Goal: Find specific fact: Find contact information

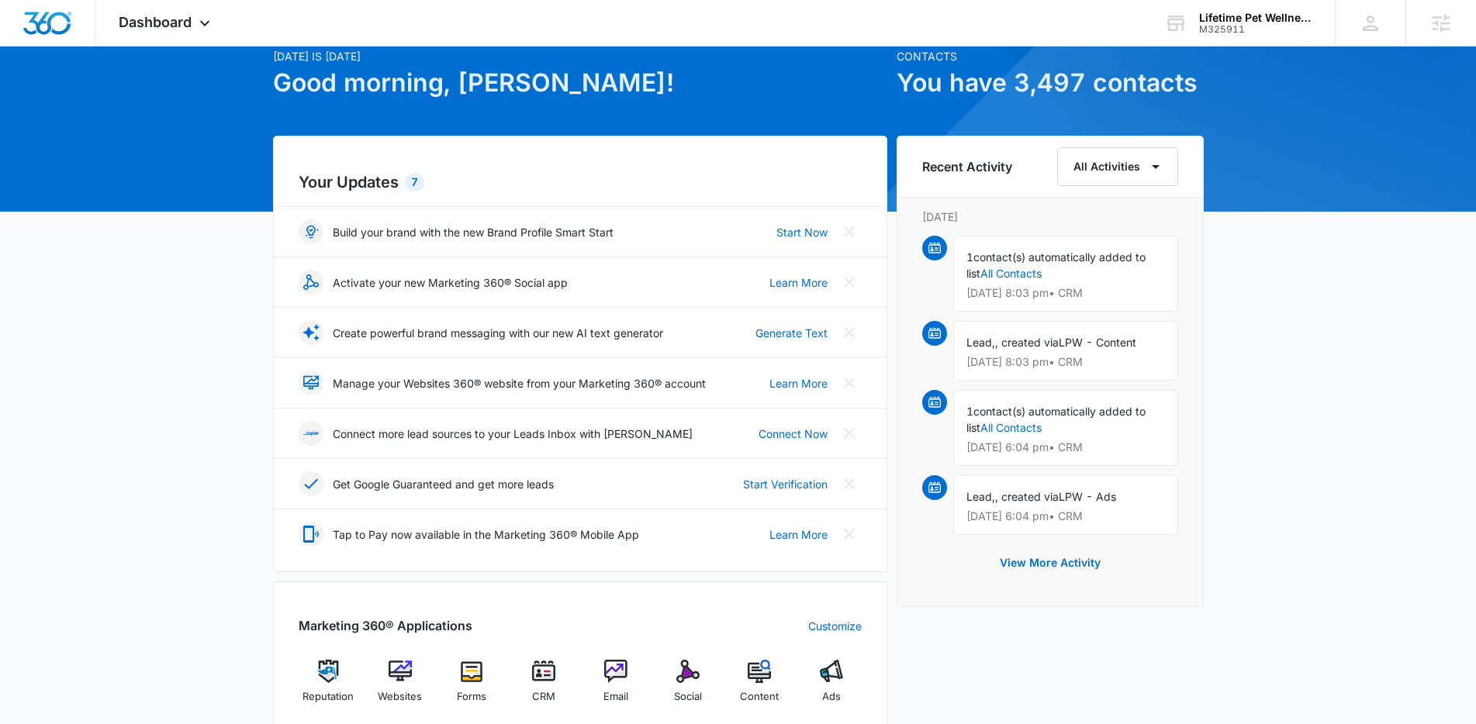
scroll to position [298, 0]
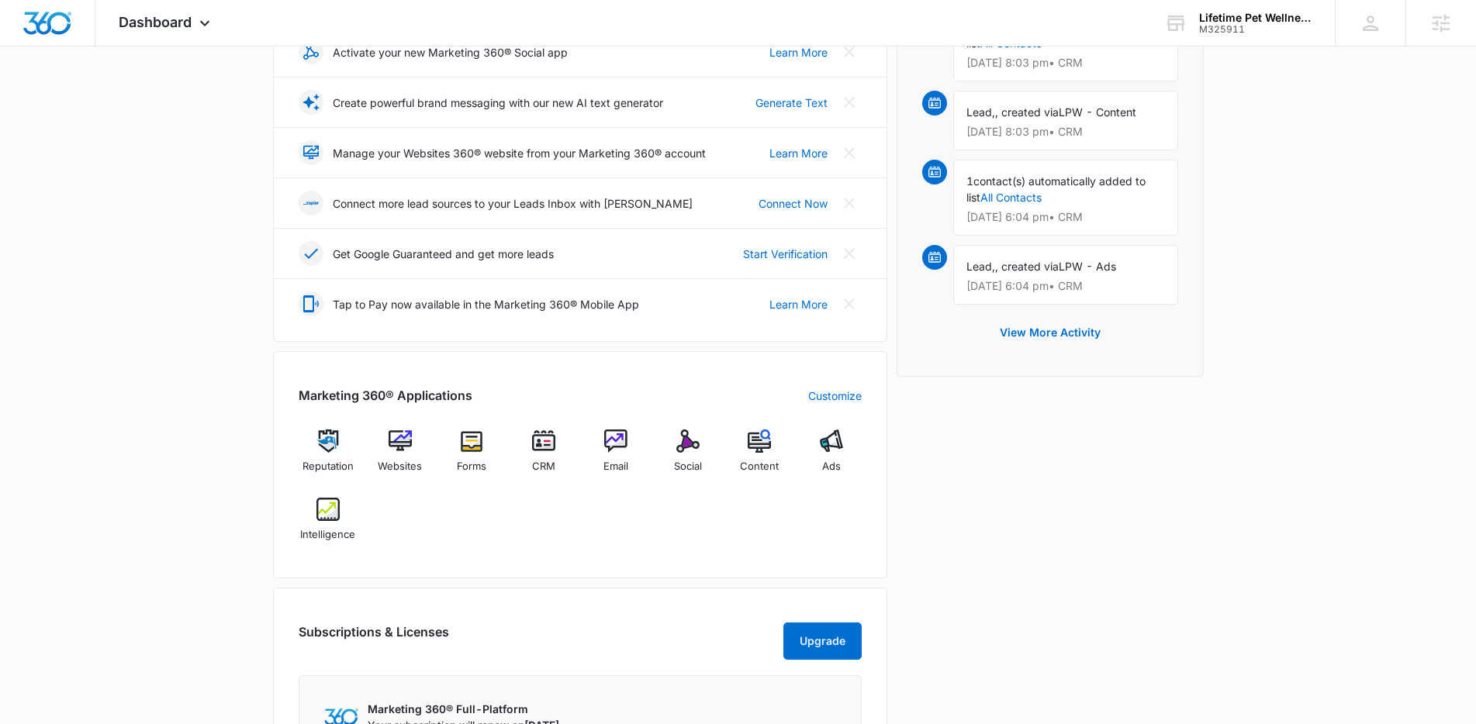
click at [533, 540] on div "Reputation Websites Forms CRM Email Social Content Ads Intelligence" at bounding box center [580, 491] width 563 height 123
click at [338, 511] on img at bounding box center [327, 509] width 23 height 23
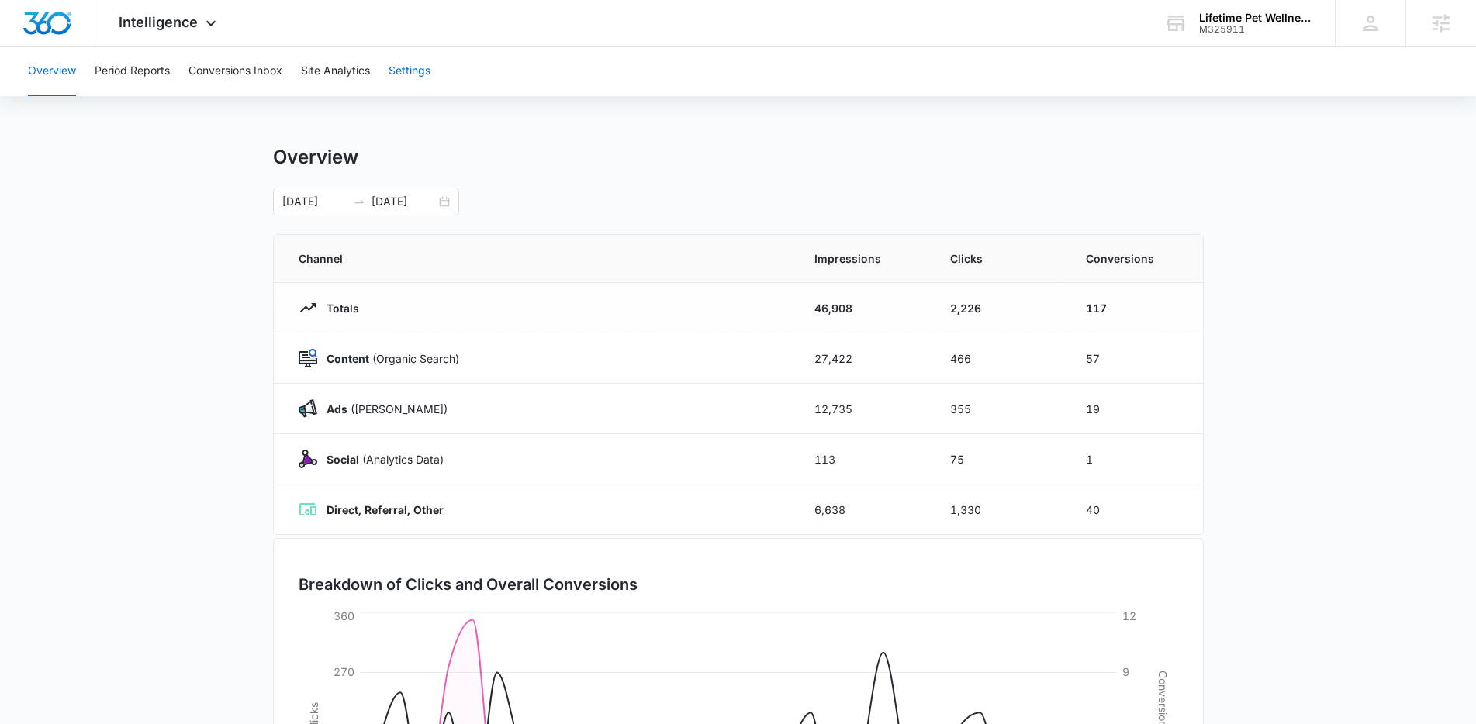
click at [392, 71] on button "Settings" at bounding box center [410, 72] width 42 height 50
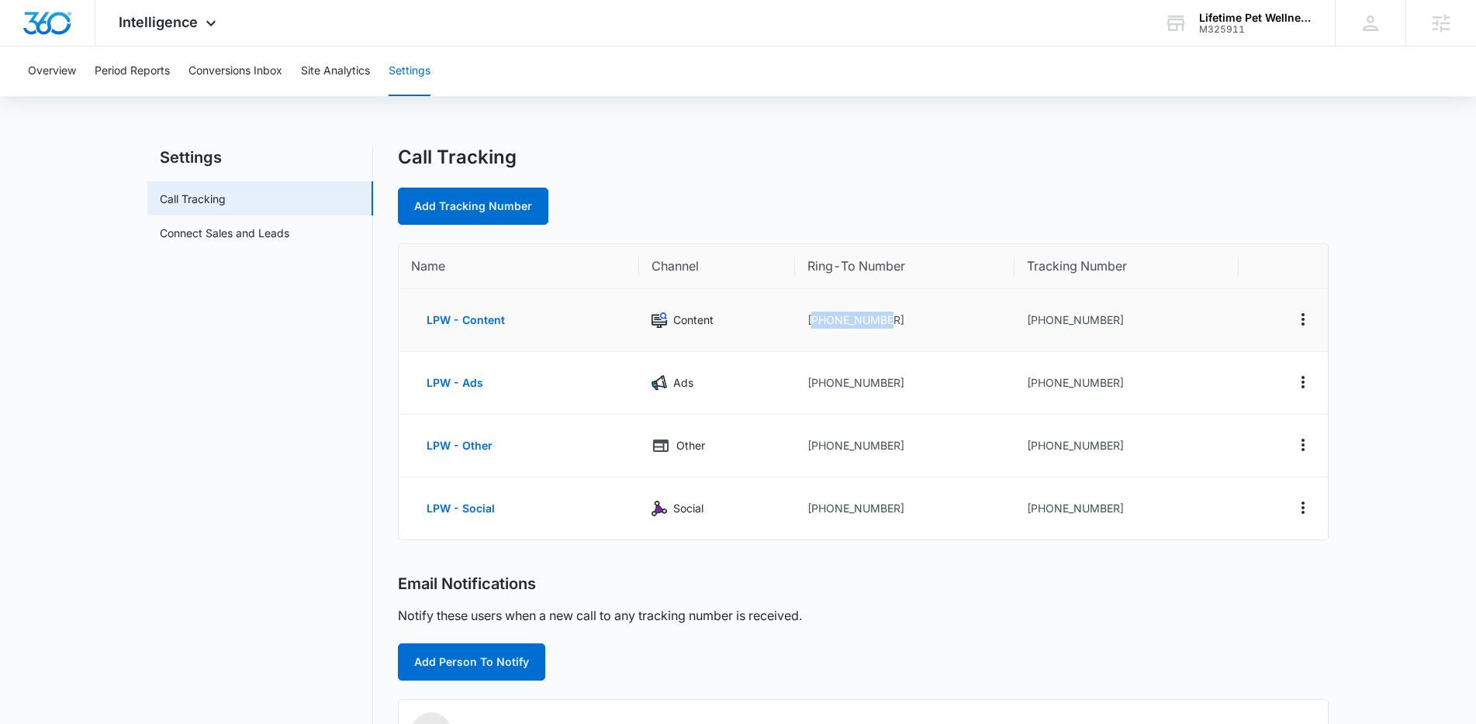
drag, startPoint x: 887, startPoint y: 320, endPoint x: 812, endPoint y: 320, distance: 75.2
click at [812, 320] on td "[PHONE_NUMBER]" at bounding box center [905, 320] width 220 height 63
click at [875, 330] on td "[PHONE_NUMBER]" at bounding box center [905, 320] width 220 height 63
drag, startPoint x: 910, startPoint y: 320, endPoint x: 818, endPoint y: 320, distance: 91.5
click at [818, 320] on td "[PHONE_NUMBER]" at bounding box center [905, 320] width 220 height 63
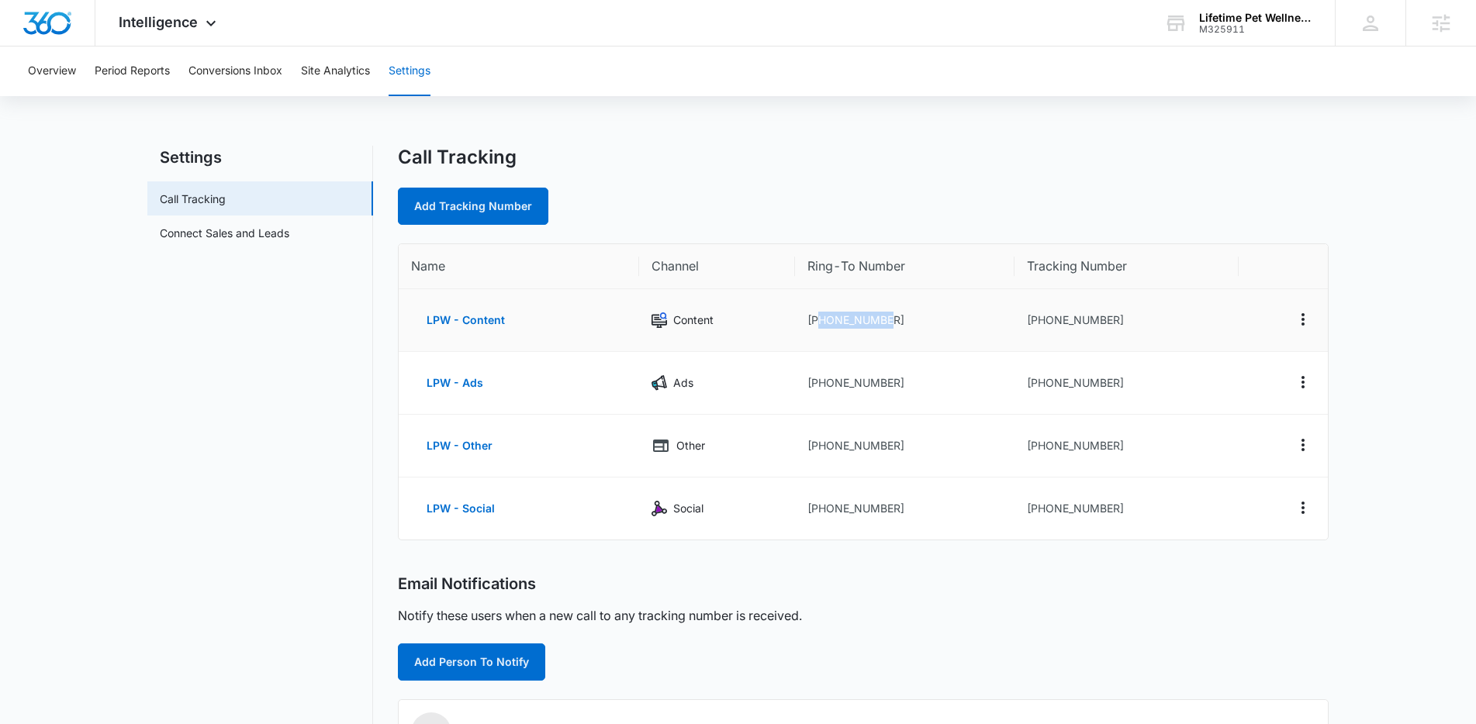
copy td "6148882100"
